Goal: Task Accomplishment & Management: Use online tool/utility

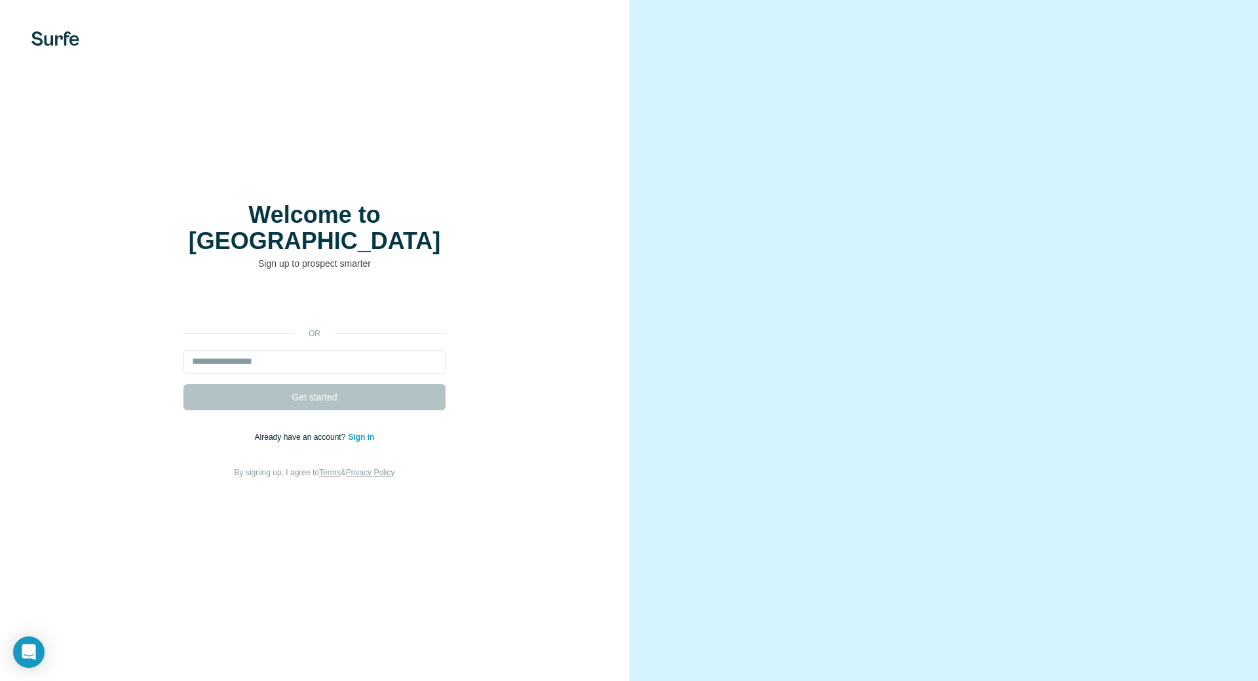
click at [314, 295] on div "Log ind med Google. Åbnes på en ny fane" at bounding box center [314, 304] width 262 height 29
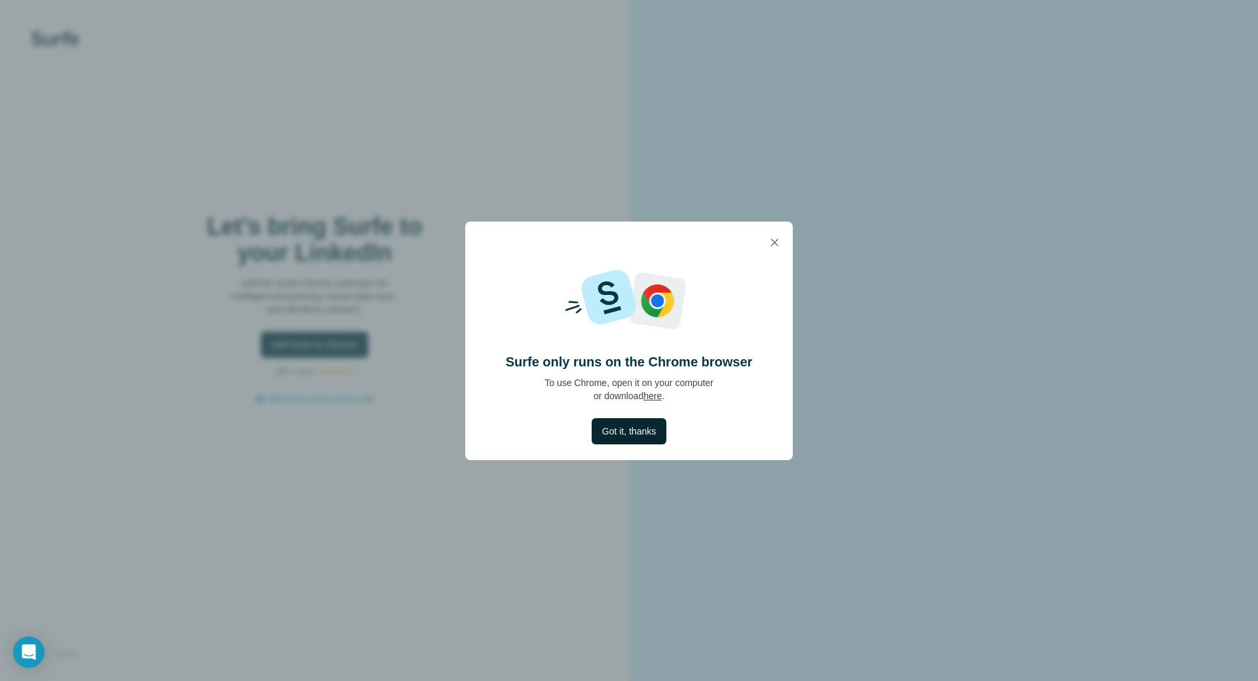
click at [618, 432] on span "Got it, thanks" at bounding box center [629, 431] width 54 height 13
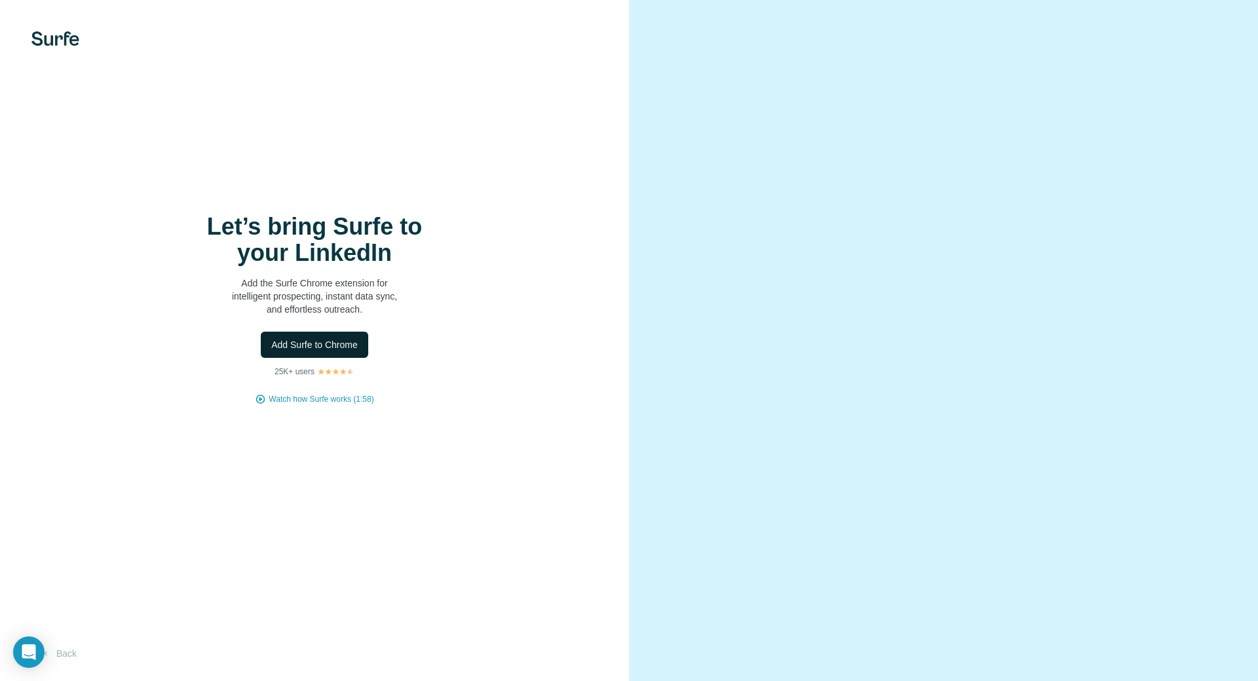
click at [326, 348] on span "Add Surfe to Chrome" at bounding box center [314, 344] width 86 height 13
click at [1244, 5] on div at bounding box center [943, 340] width 629 height 681
click at [147, 248] on div "Let’s bring Surfe to your LinkedIn Add the Surfe Chrome extension for intellige…" at bounding box center [314, 309] width 577 height 191
click at [310, 352] on button "Add Surfe to Chrome" at bounding box center [314, 345] width 107 height 26
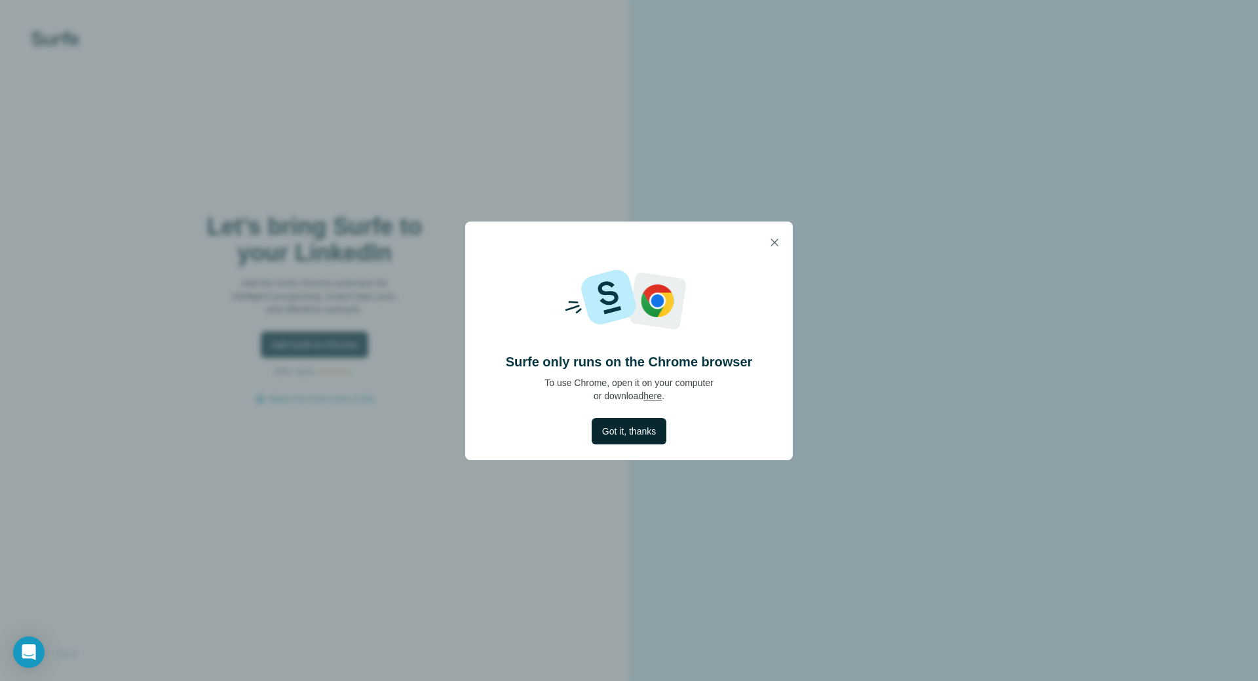
click at [639, 430] on span "Got it, thanks" at bounding box center [629, 431] width 54 height 13
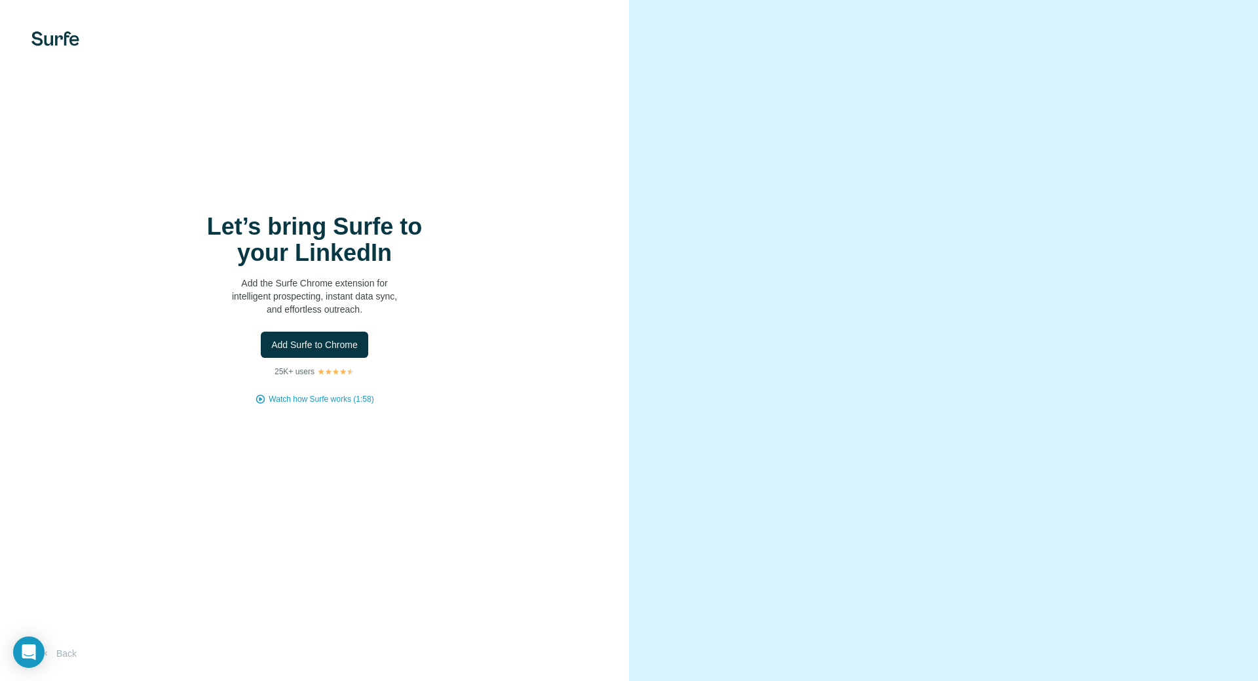
click at [105, 126] on div "Let’s bring Surfe to your LinkedIn Add the Surfe Chrome extension for intellige…" at bounding box center [314, 340] width 629 height 681
